Goal: Information Seeking & Learning: Learn about a topic

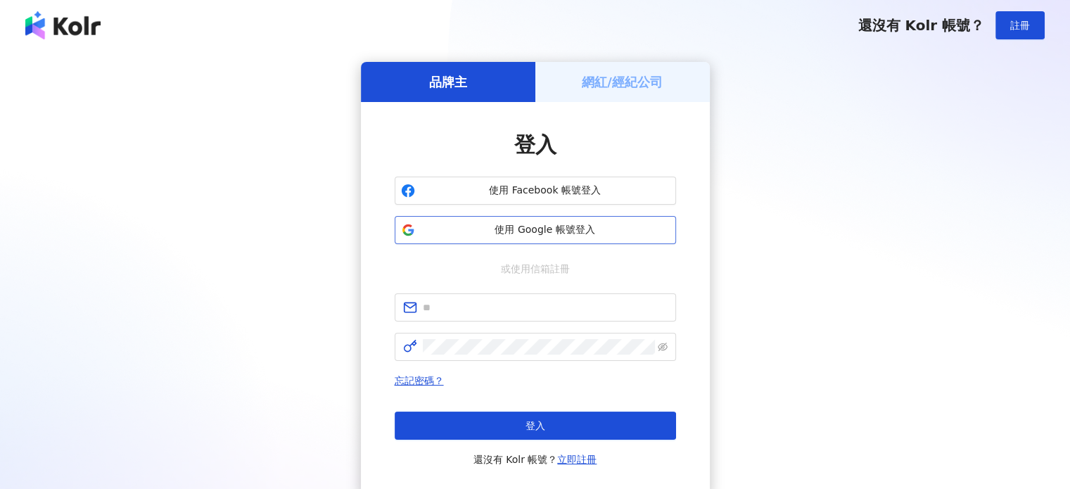
click at [538, 229] on span "使用 Google 帳號登入" at bounding box center [545, 230] width 249 height 14
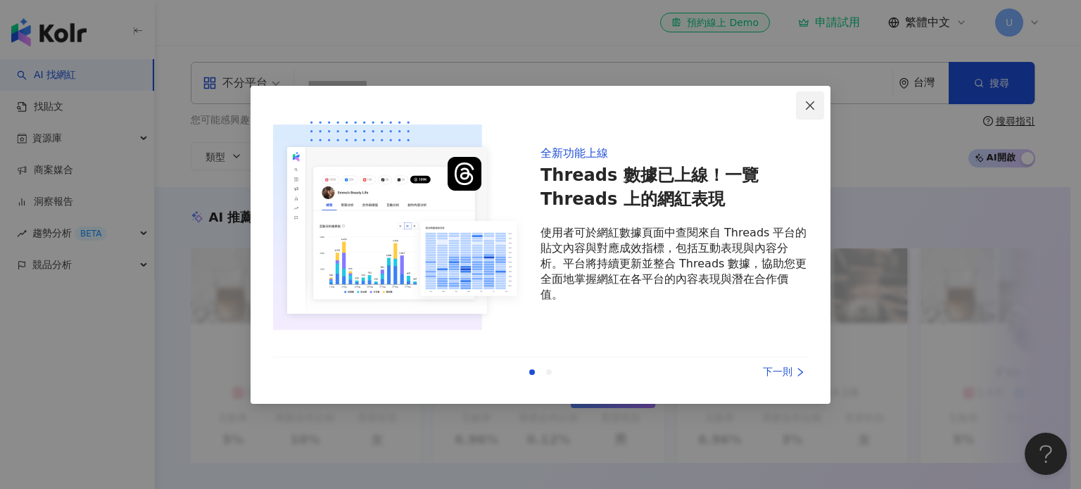
click at [805, 104] on icon "close" at bounding box center [809, 105] width 11 height 11
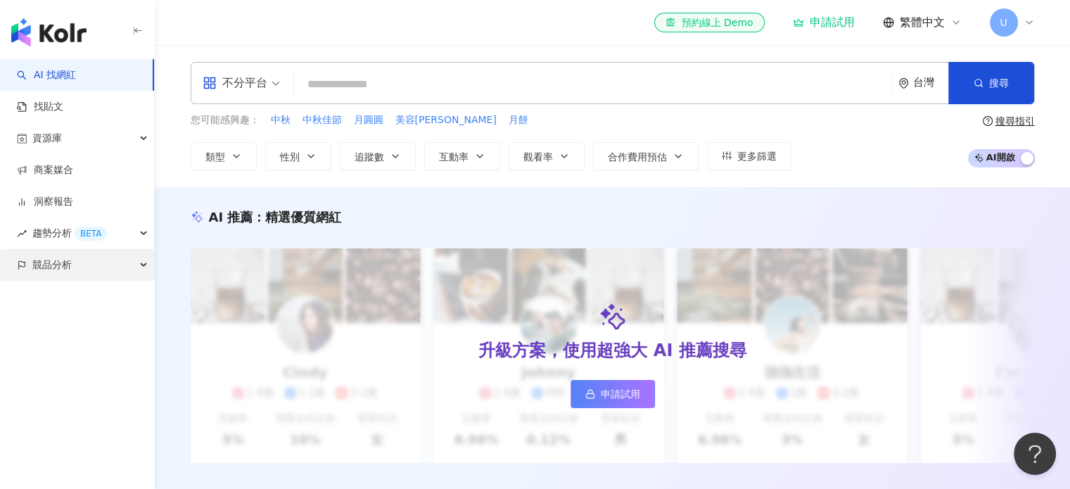
click at [56, 265] on span "競品分析" at bounding box center [51, 265] width 39 height 32
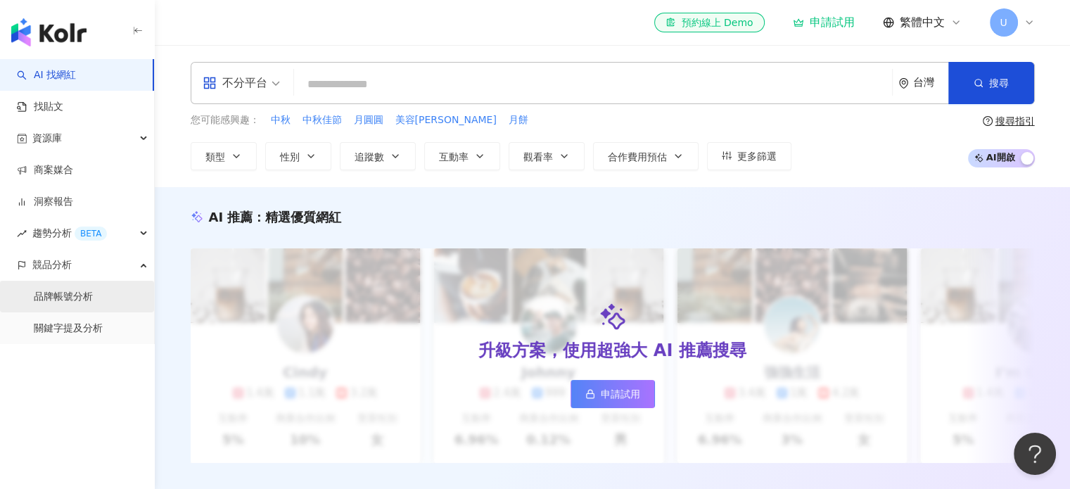
click at [75, 300] on link "品牌帳號分析" at bounding box center [63, 297] width 59 height 14
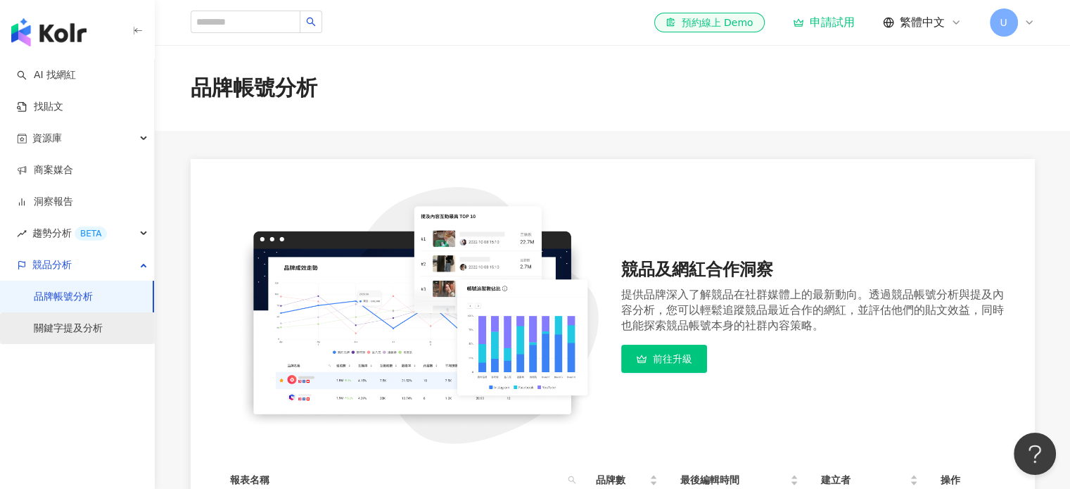
click at [77, 322] on link "關鍵字提及分析" at bounding box center [68, 329] width 69 height 14
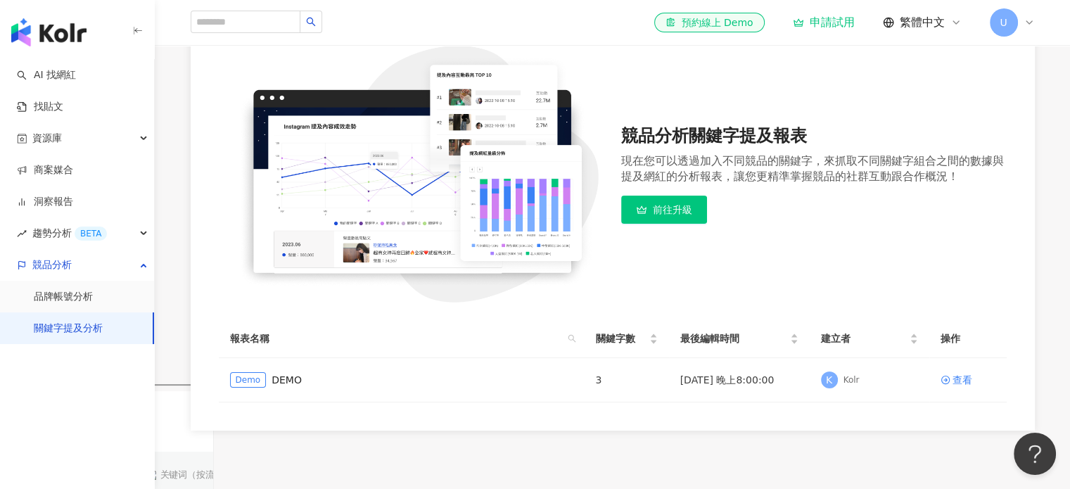
scroll to position [56, 0]
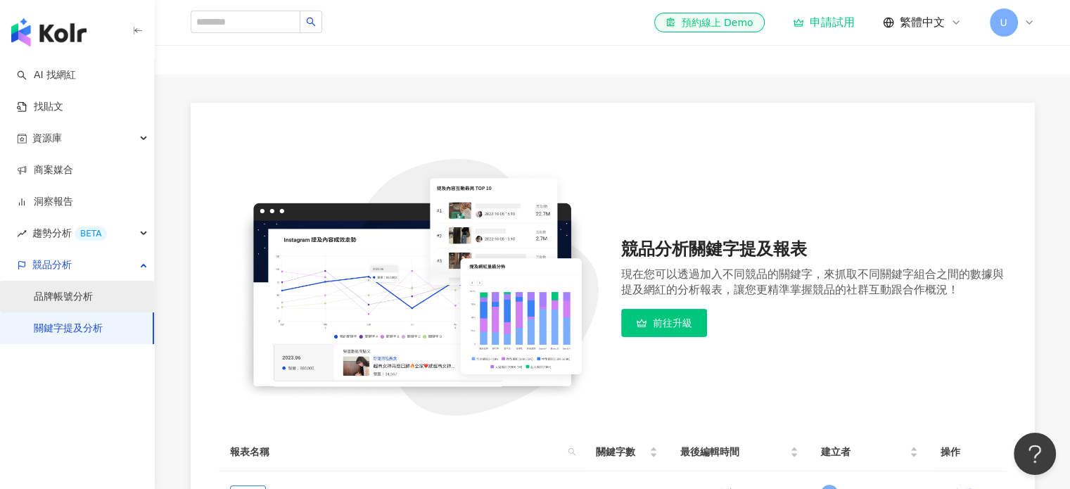
click at [93, 295] on link "品牌帳號分析" at bounding box center [63, 297] width 59 height 14
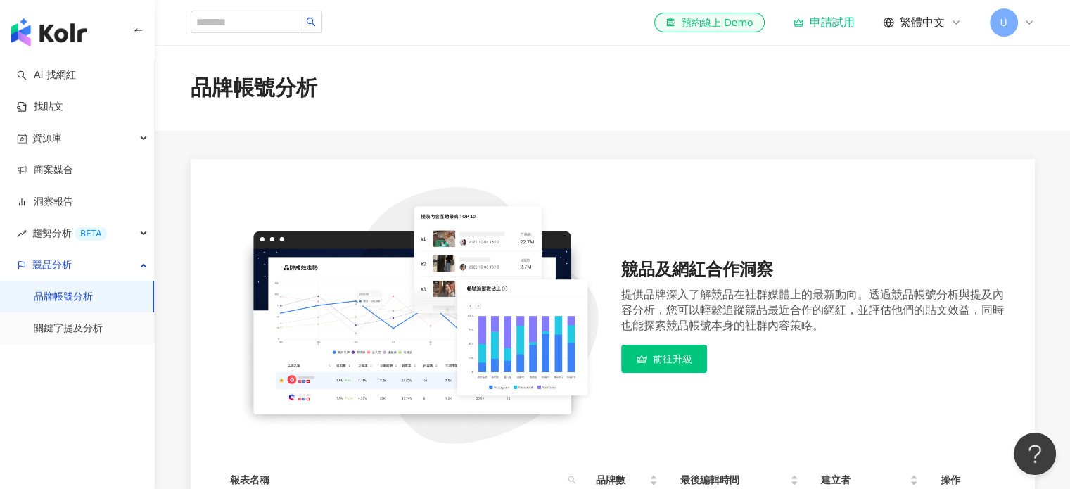
click at [664, 354] on span "前往升級" at bounding box center [672, 358] width 39 height 11
